Goal: Information Seeking & Learning: Learn about a topic

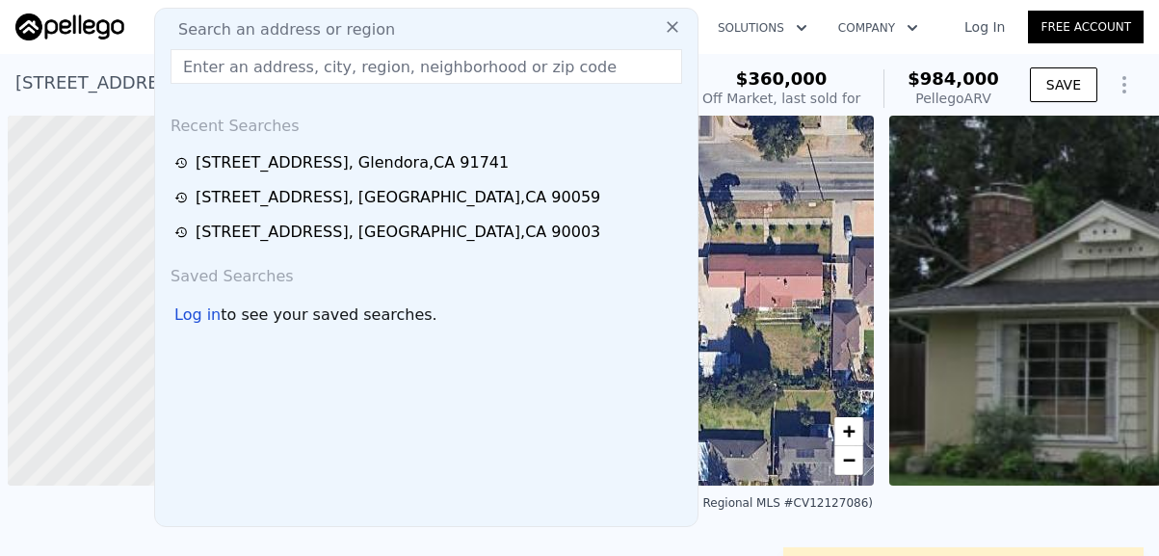
scroll to position [0, 8]
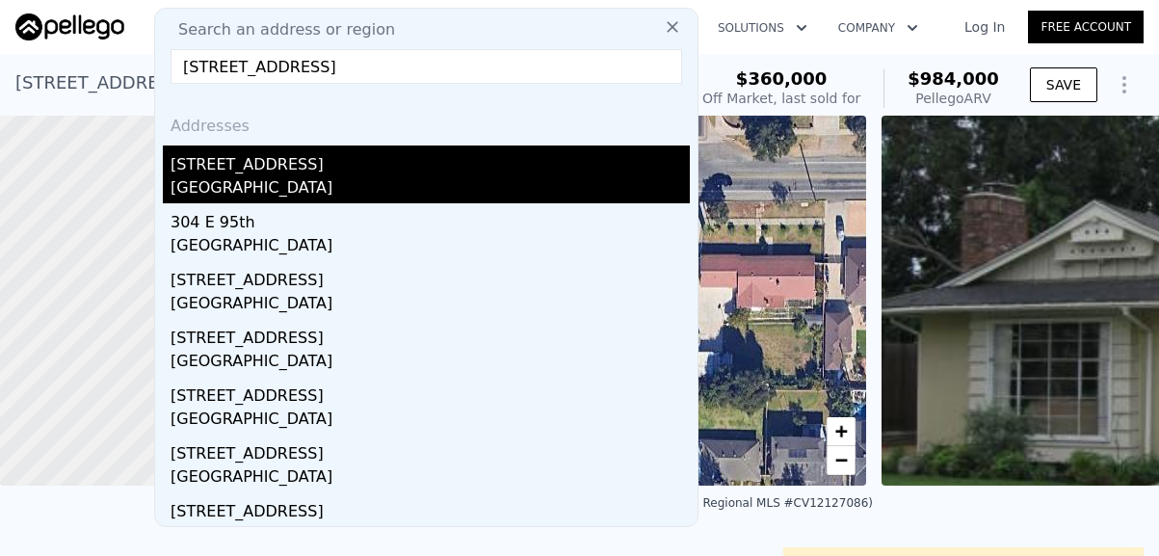
type input "[STREET_ADDRESS]"
click at [204, 172] on div "[STREET_ADDRESS]" at bounding box center [429, 160] width 519 height 31
type input "2"
type input "3"
type input "0"
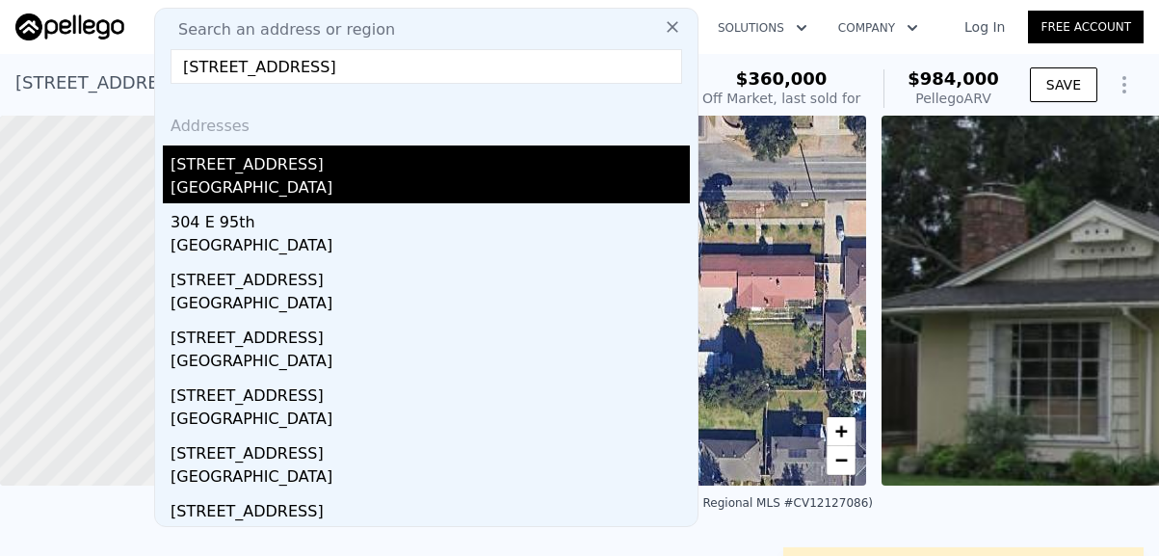
type input "1"
type input "1044"
type input "1428"
type input "4847"
type input "5140"
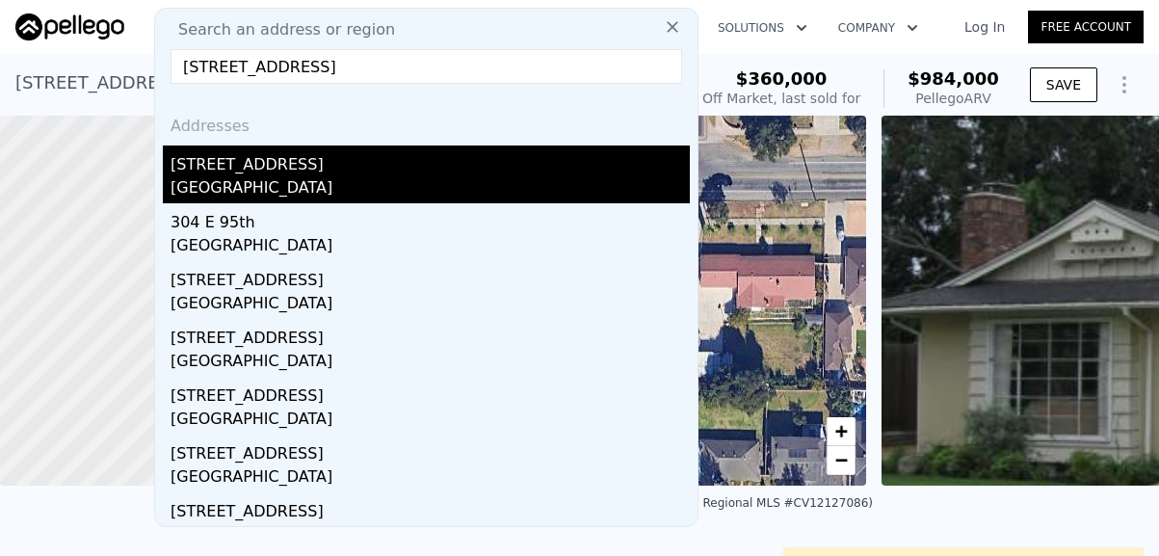
type input "$ 958,000"
type input "$ 413,106"
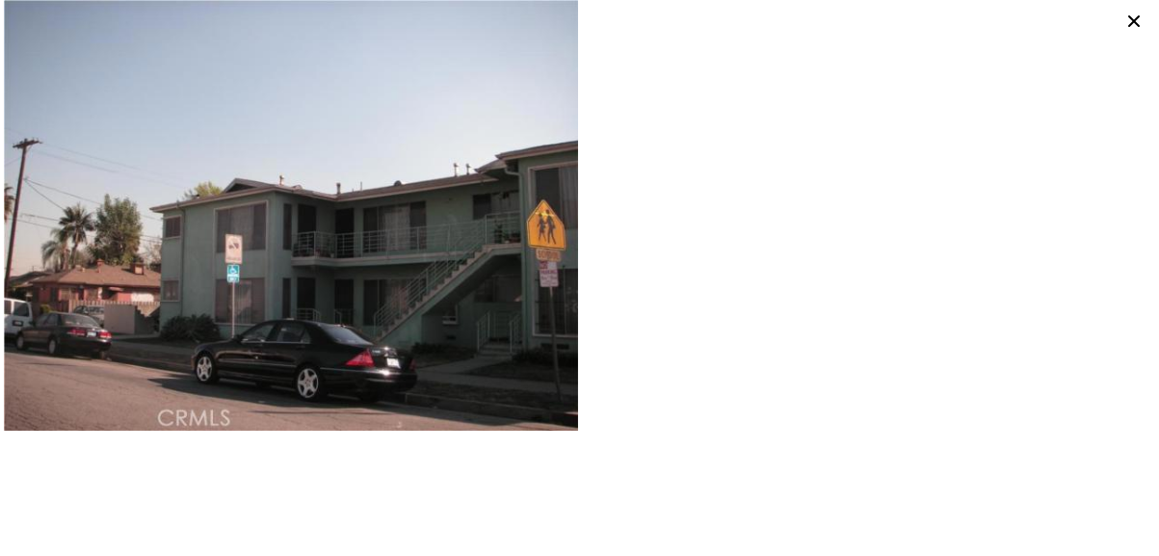
click at [376, 249] on div at bounding box center [579, 278] width 1159 height 556
click at [392, 187] on div at bounding box center [579, 278] width 1159 height 556
click at [1132, 21] on icon at bounding box center [1133, 21] width 27 height 27
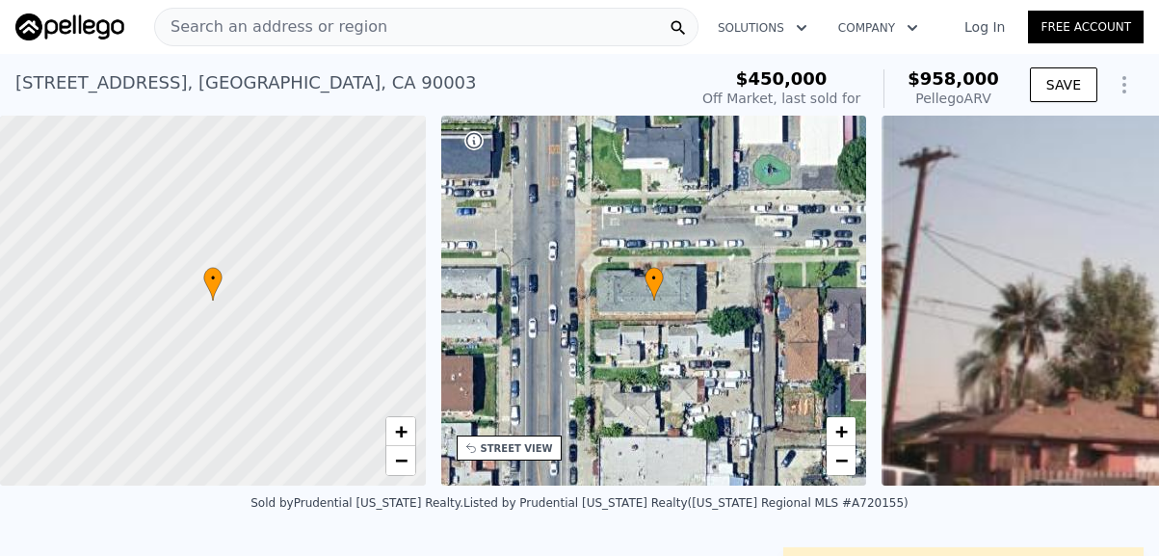
click at [324, 30] on span "Search an address or region" at bounding box center [271, 26] width 232 height 23
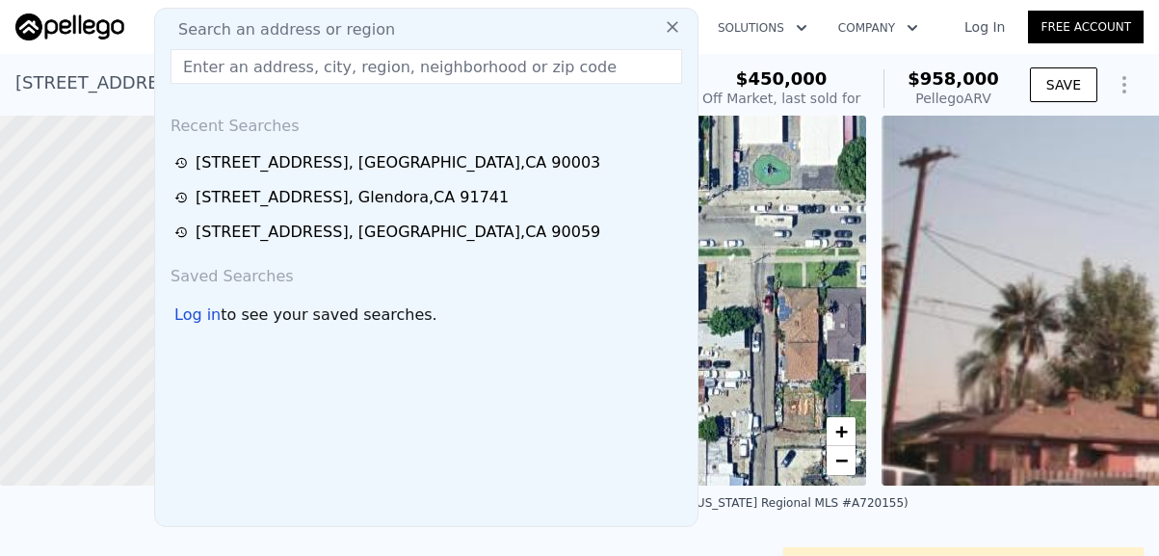
click at [292, 65] on input "text" at bounding box center [425, 66] width 511 height 35
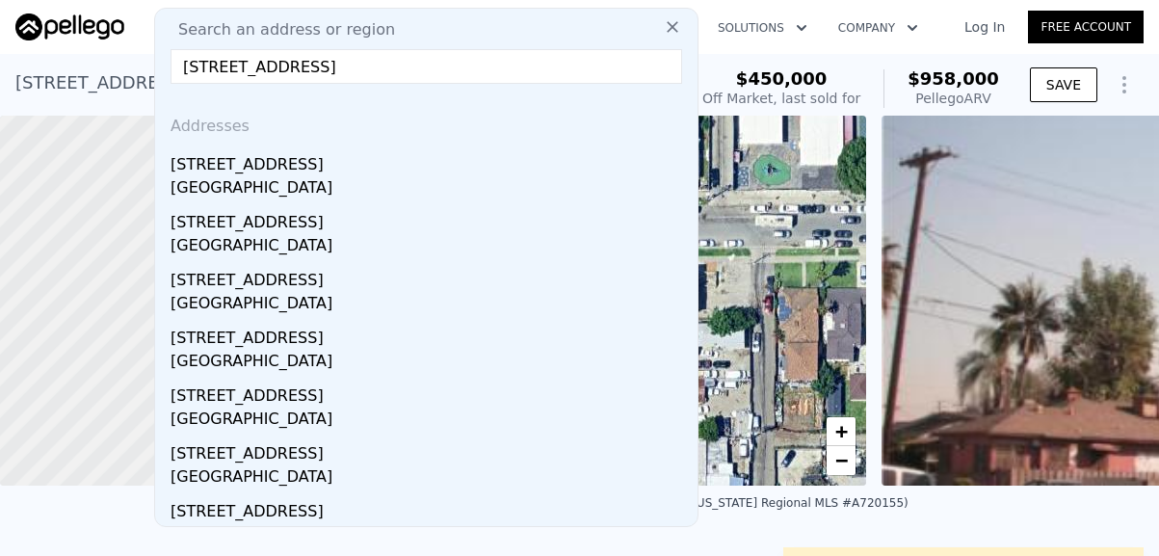
click at [471, 65] on input "[STREET_ADDRESS]" at bounding box center [425, 66] width 511 height 35
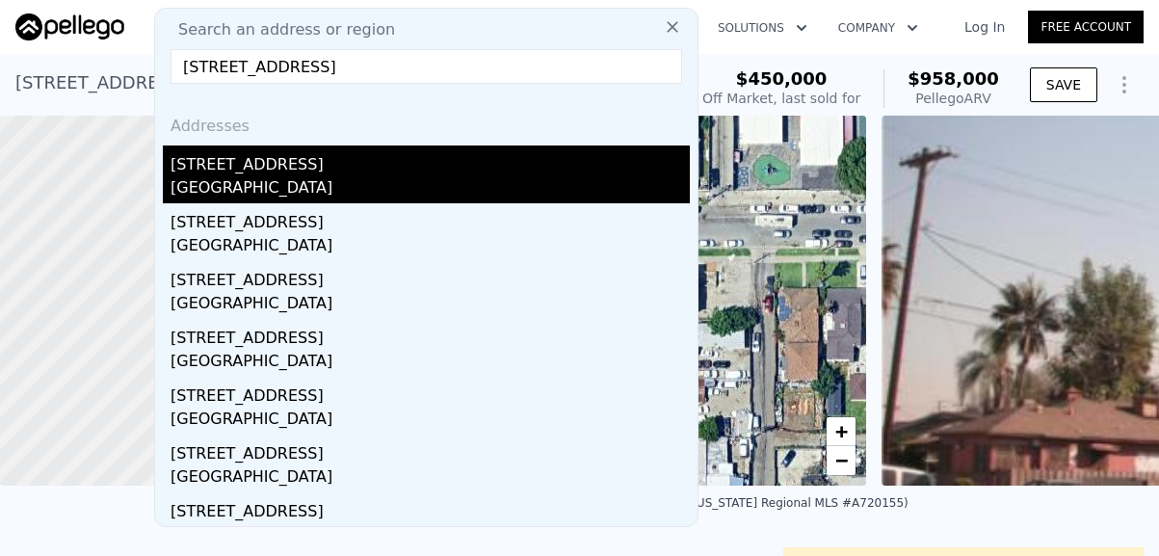
type input "[STREET_ADDRESS]"
click at [246, 178] on div "[GEOGRAPHIC_DATA]" at bounding box center [429, 189] width 519 height 27
type input "3"
type input "4"
type input "1"
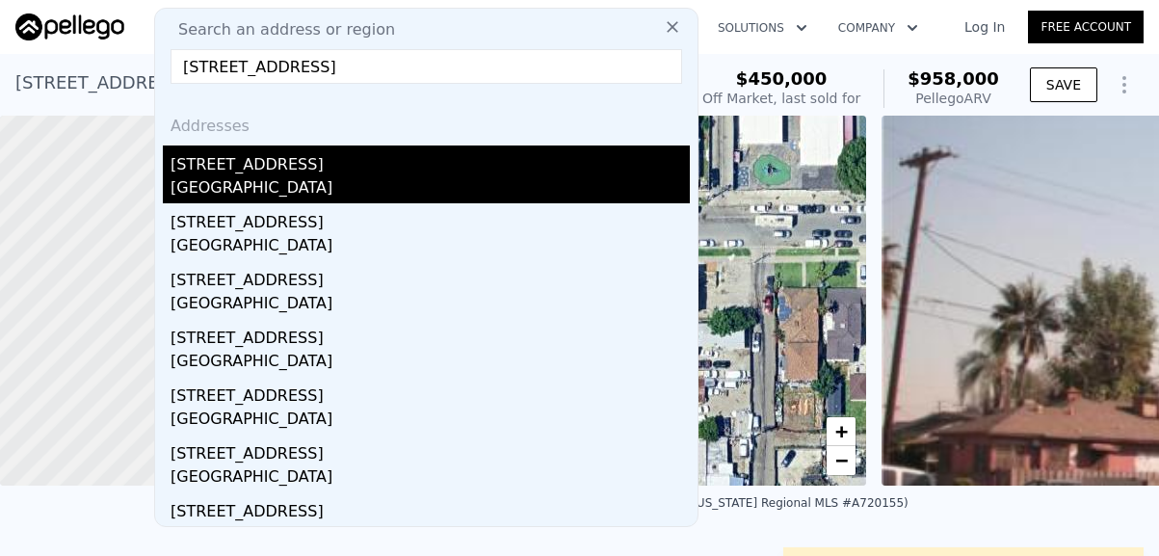
type input "2"
type input "1269"
type input "2065"
type input "7955"
type input "11260"
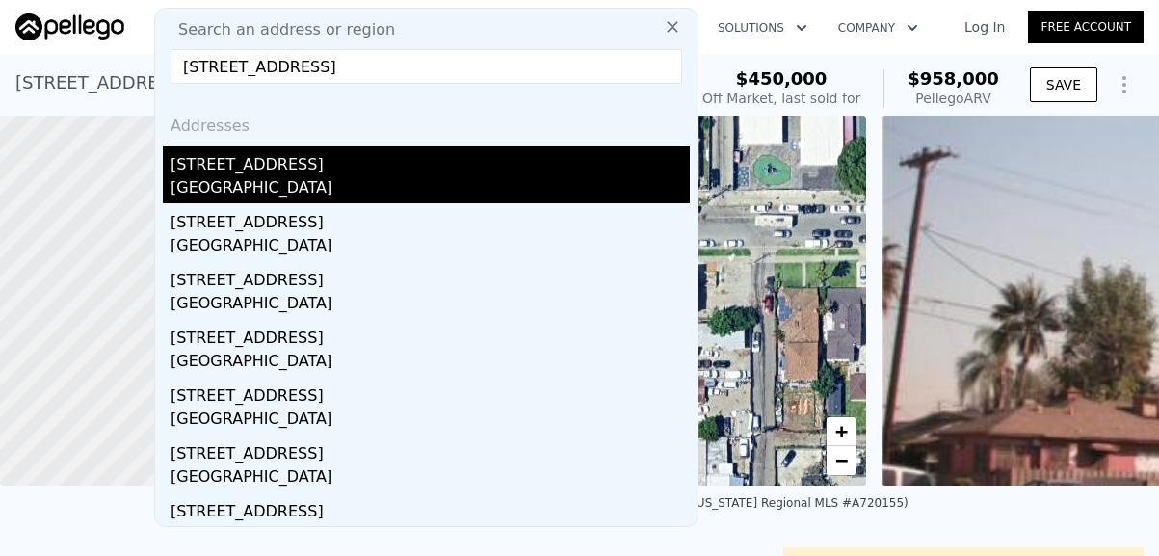
type input "$ 984,000"
type input "$ 540,729"
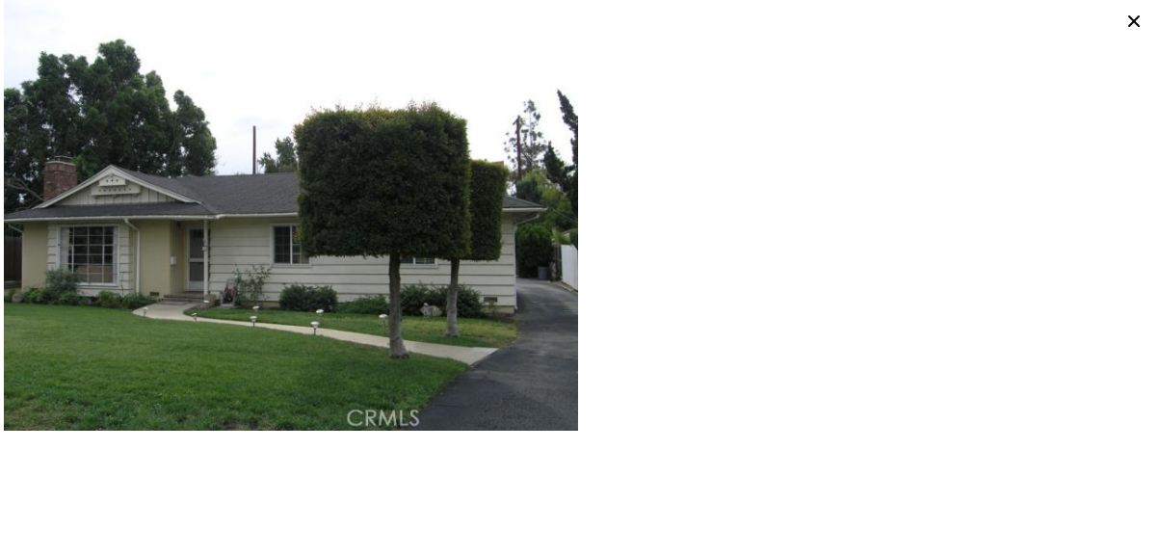
click at [577, 182] on div at bounding box center [579, 278] width 1159 height 556
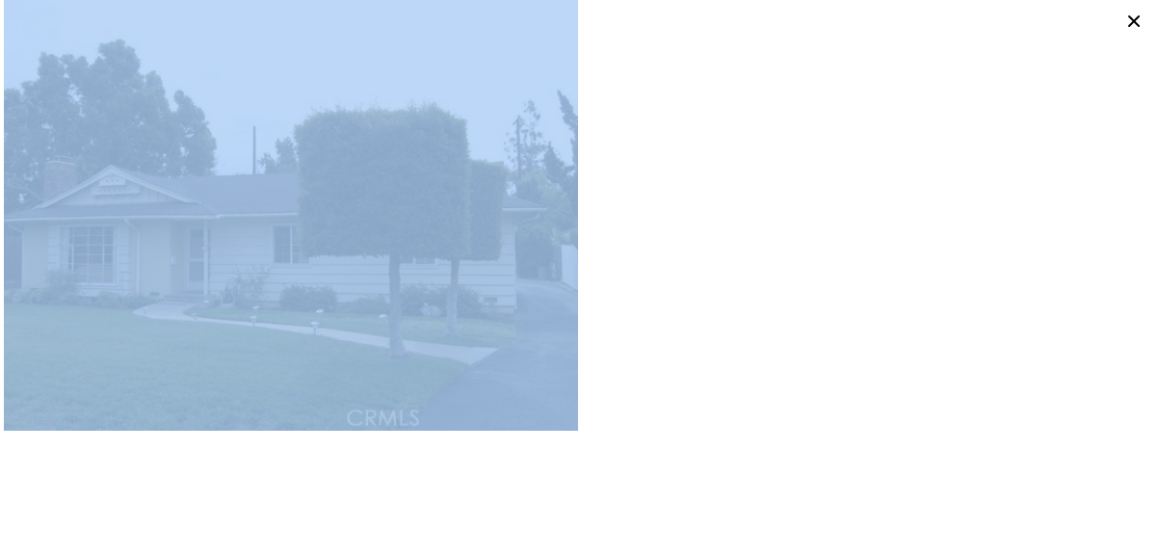
click at [577, 182] on div at bounding box center [579, 278] width 1159 height 556
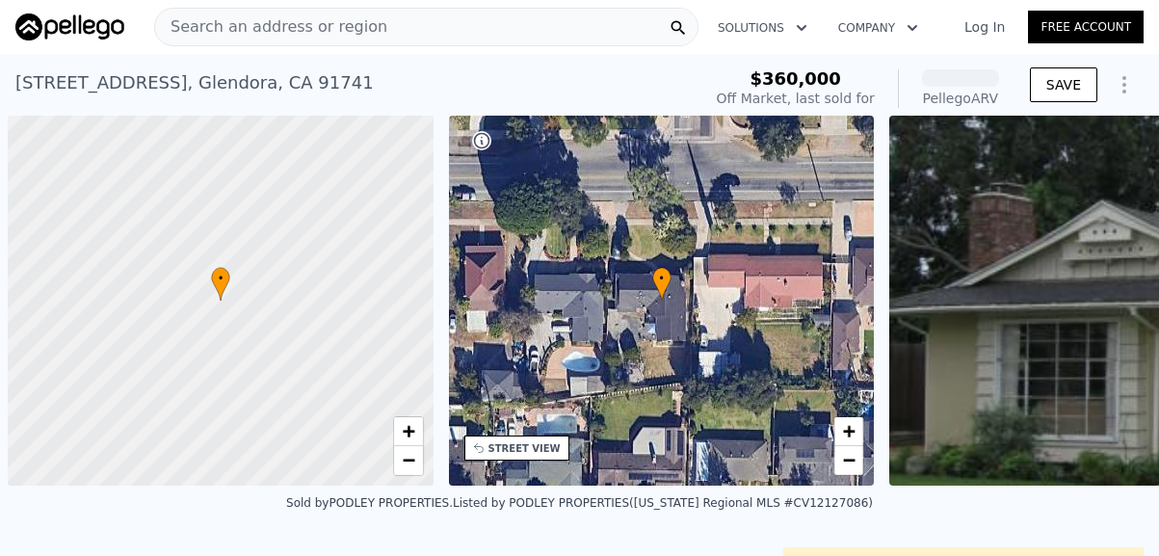
scroll to position [0, 8]
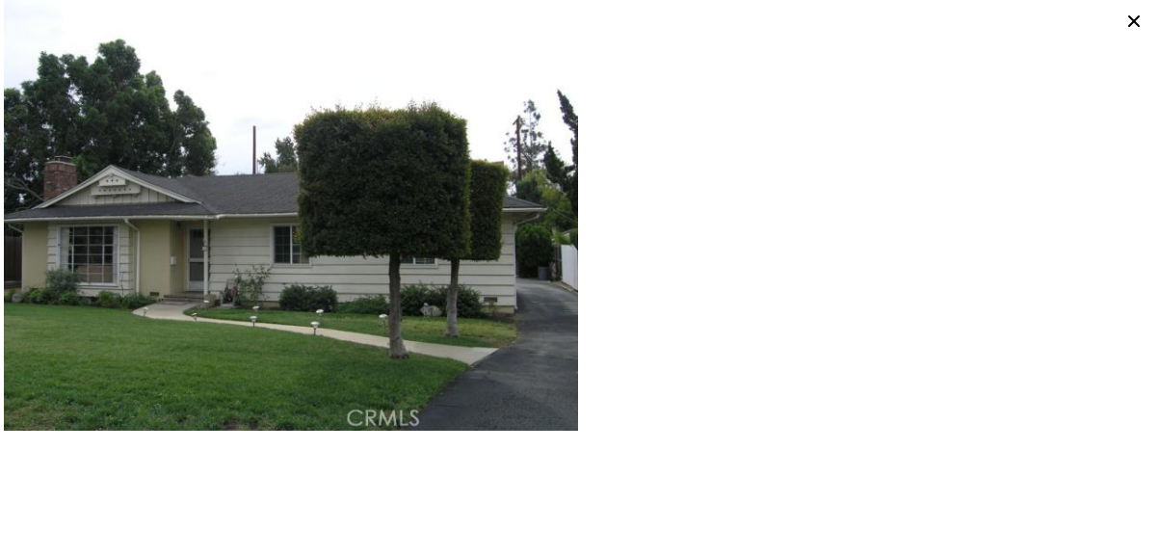
click at [500, 127] on div at bounding box center [579, 278] width 1159 height 556
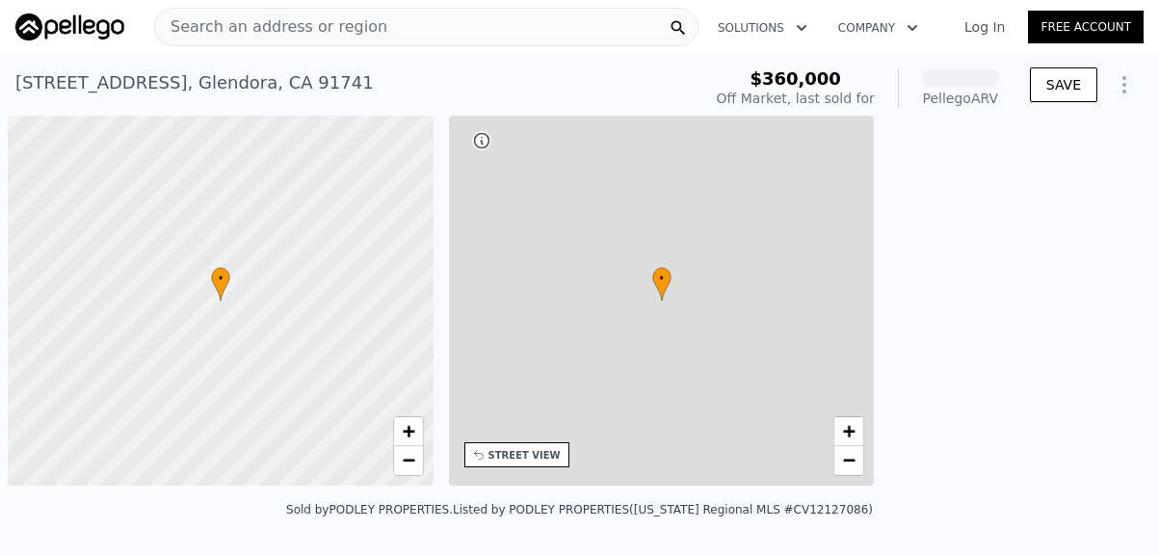
scroll to position [0, 8]
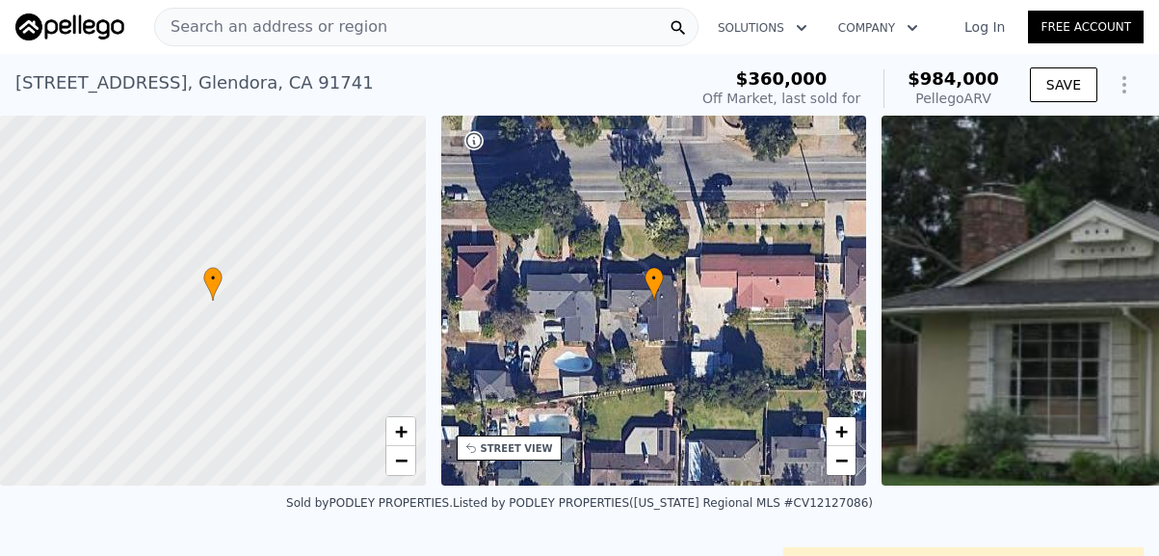
click at [366, 34] on div "Search an address or region" at bounding box center [426, 27] width 544 height 39
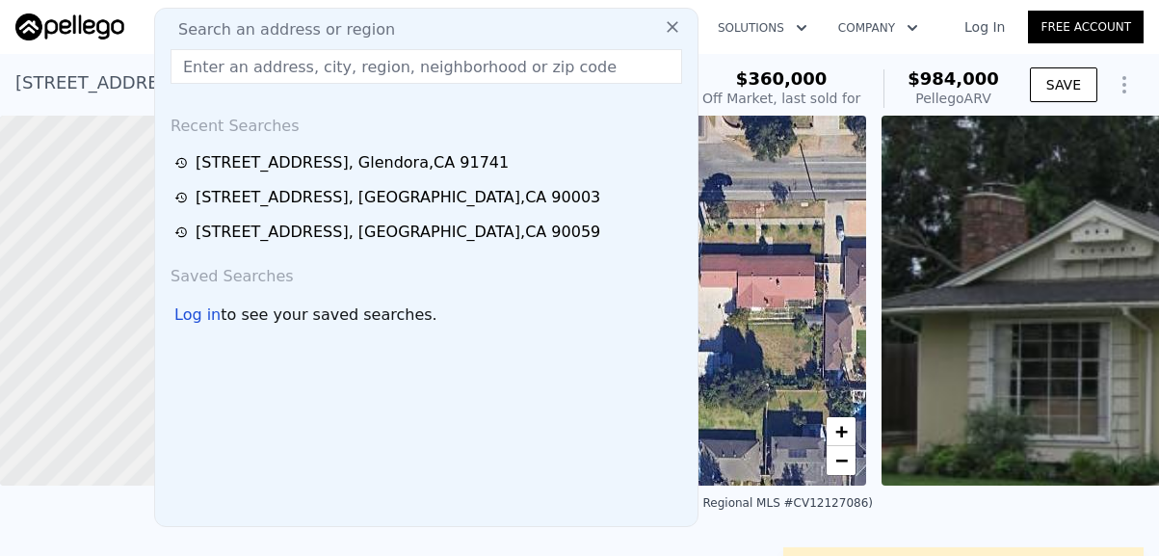
click at [339, 66] on input "text" at bounding box center [425, 66] width 511 height 35
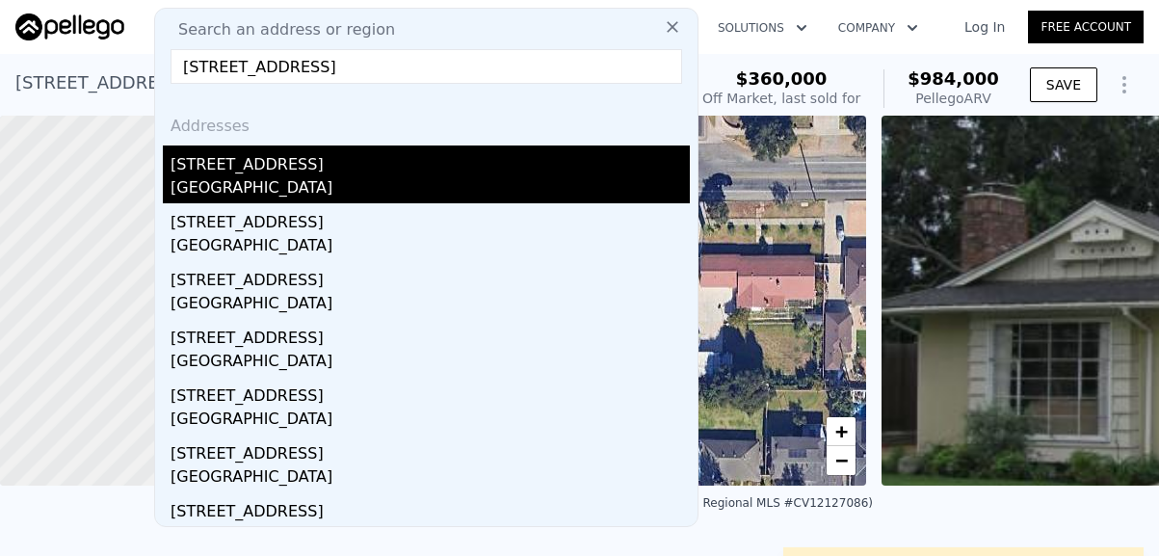
type input "[STREET_ADDRESS]"
click at [240, 184] on div "[GEOGRAPHIC_DATA]" at bounding box center [429, 189] width 519 height 27
